Goal: Navigation & Orientation: Find specific page/section

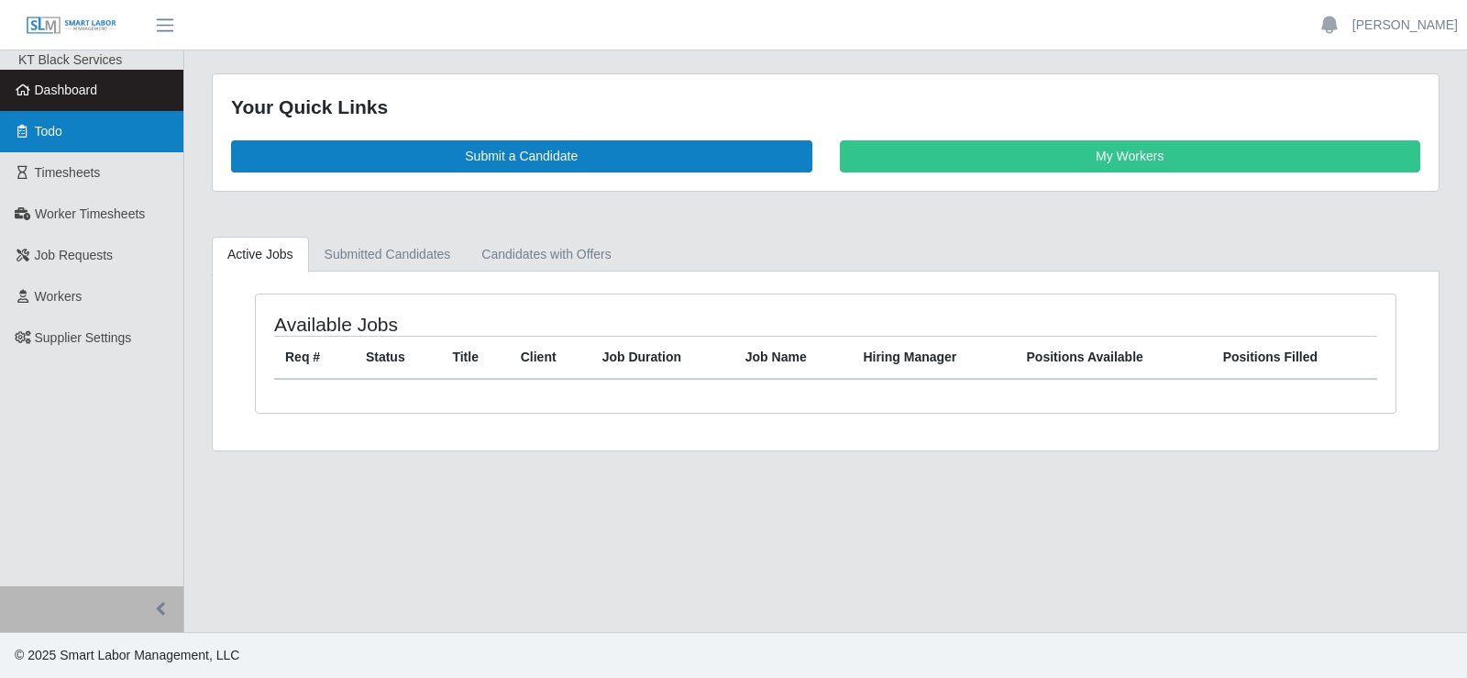
click at [74, 135] on link "Todo" at bounding box center [91, 131] width 183 height 41
